Goal: Information Seeking & Learning: Learn about a topic

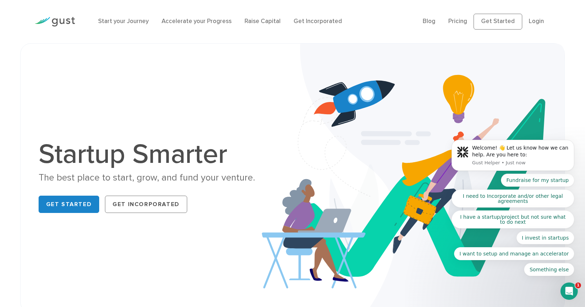
click at [569, 22] on div "Start your Journey Accelerate your Progress Raise Capital Get Incorporated Blog…" at bounding box center [292, 21] width 585 height 43
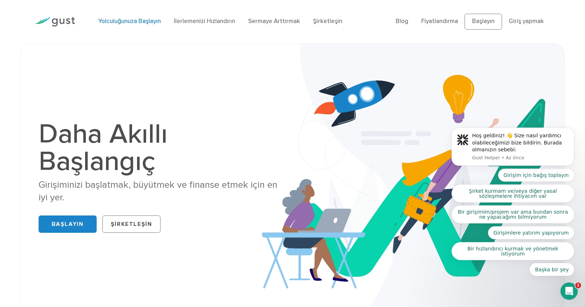
click at [140, 21] on font "Yolculuğunuza Başlayın" at bounding box center [129, 21] width 63 height 7
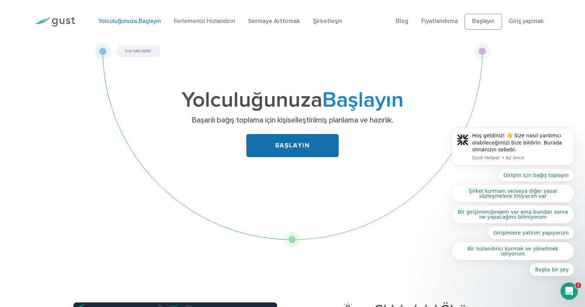
click at [285, 146] on font "BAŞLAYIN" at bounding box center [292, 146] width 35 height 8
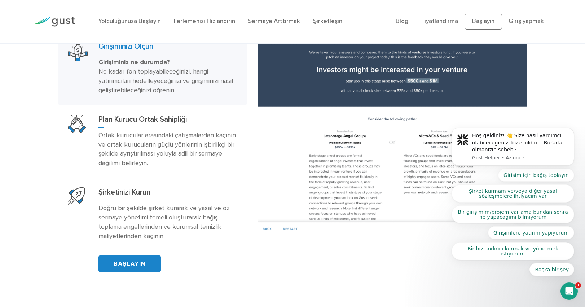
scroll to position [471, 0]
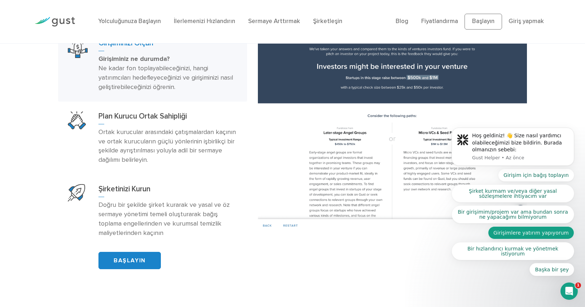
click at [533, 236] on font "Girişimlere yatırım yapıyorum" at bounding box center [530, 233] width 75 height 6
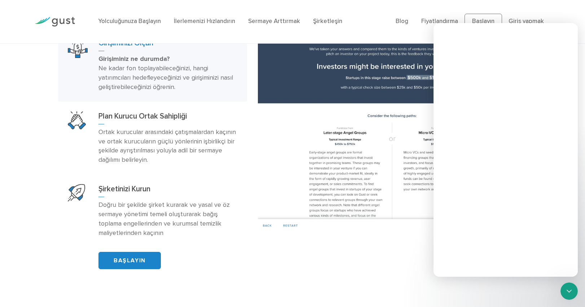
scroll to position [0, 0]
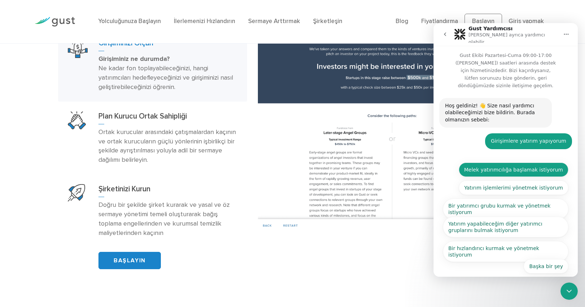
click at [499, 167] on font "Melek yatırımcılığa başlamak istiyorum" at bounding box center [513, 170] width 99 height 6
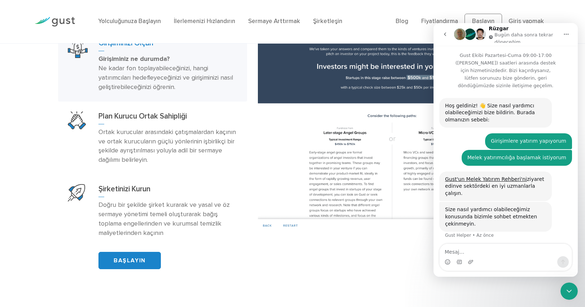
scroll to position [8, 0]
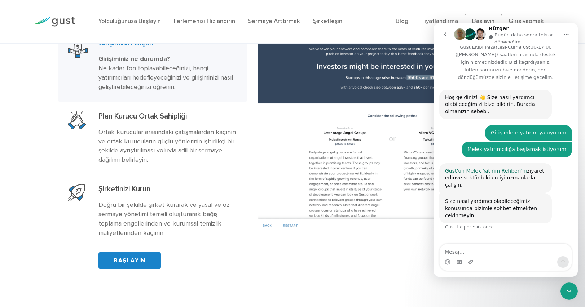
click at [490, 168] on font "Gust'un Melek Yatırım Rehberi'ni" at bounding box center [486, 171] width 82 height 6
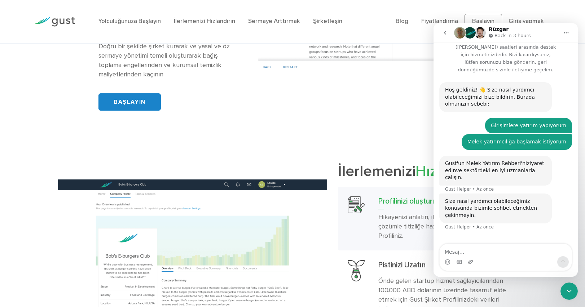
scroll to position [805, 0]
